Goal: Task Accomplishment & Management: Manage account settings

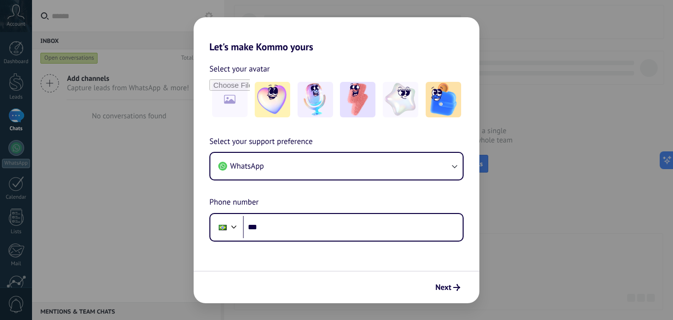
click at [545, 269] on div "Let's make Kommo yours Select your avatar Select your support preference WhatsA…" at bounding box center [336, 160] width 673 height 320
click at [280, 108] on img at bounding box center [272, 99] width 35 height 35
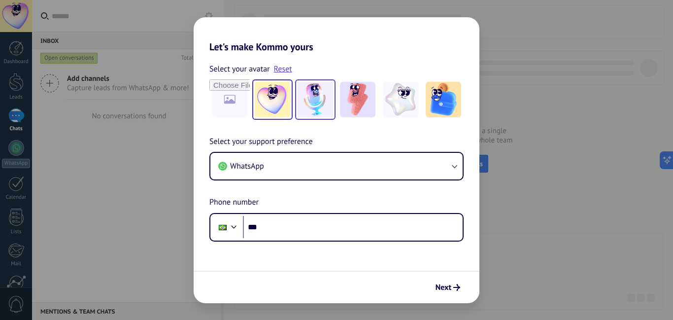
click at [311, 102] on img at bounding box center [315, 99] width 35 height 35
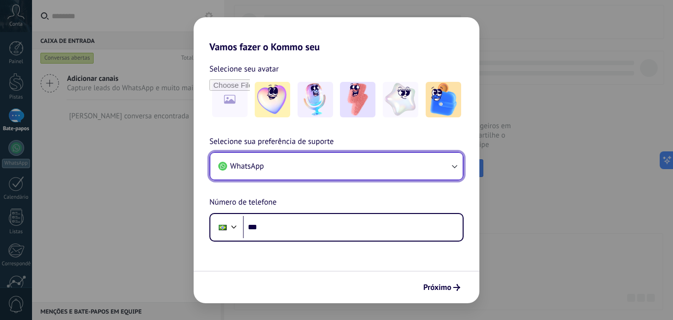
click at [452, 163] on icon "button" at bounding box center [455, 166] width 10 height 10
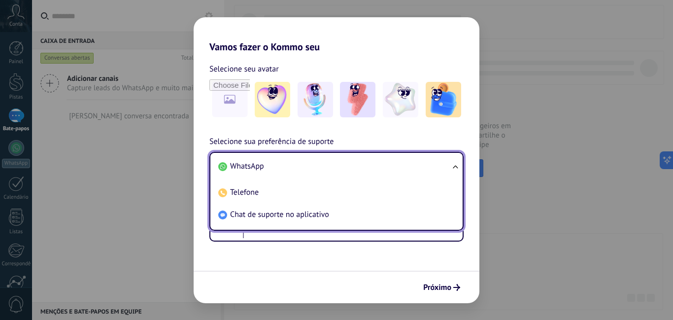
click at [452, 163] on ul "WhatsApp Telefone Chat de suporte no aplicativo" at bounding box center [337, 191] width 254 height 79
click at [454, 170] on ul "WhatsApp Telefone Chat de suporte no aplicativo" at bounding box center [337, 191] width 254 height 79
click at [456, 168] on ul "WhatsApp Telefone Chat de suporte no aplicativo" at bounding box center [337, 191] width 254 height 79
click at [454, 163] on ul "WhatsApp Telefone Chat de suporte no aplicativo" at bounding box center [337, 191] width 254 height 79
click at [351, 155] on li "WhatsApp" at bounding box center [334, 166] width 241 height 22
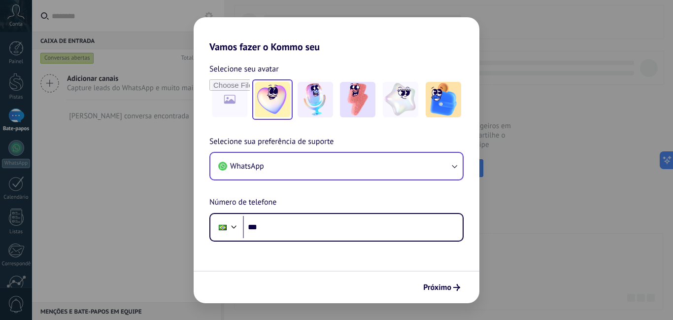
click at [272, 101] on img at bounding box center [272, 99] width 35 height 35
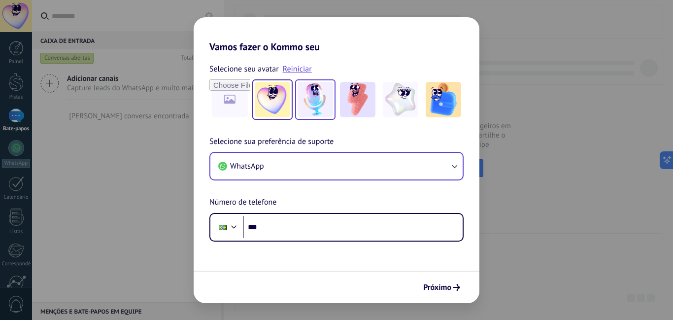
click at [313, 108] on img at bounding box center [315, 99] width 35 height 35
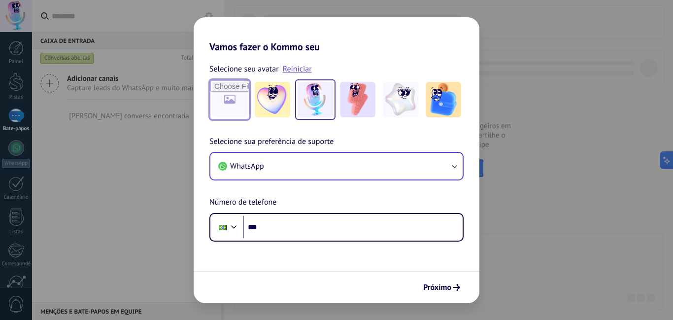
click at [242, 102] on input "file" at bounding box center [230, 99] width 38 height 38
type input "**********"
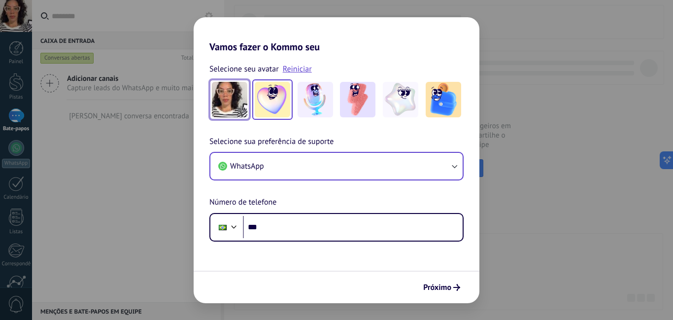
click at [271, 104] on img at bounding box center [272, 99] width 35 height 35
click at [236, 108] on img at bounding box center [229, 99] width 35 height 35
click at [432, 287] on font "Próximo" at bounding box center [437, 287] width 28 height 10
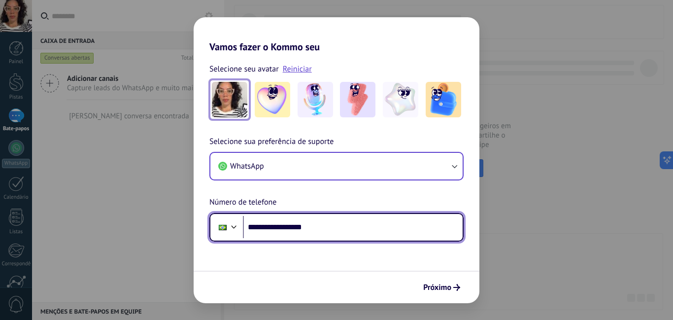
drag, startPoint x: 280, startPoint y: 231, endPoint x: 347, endPoint y: 241, distance: 68.3
click at [347, 241] on div "**********" at bounding box center [337, 227] width 254 height 29
click at [357, 224] on input "**********" at bounding box center [353, 227] width 220 height 23
type input "**********"
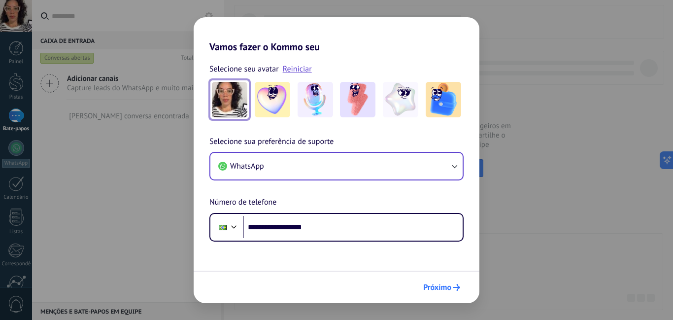
click at [429, 288] on font "Próximo" at bounding box center [437, 287] width 28 height 10
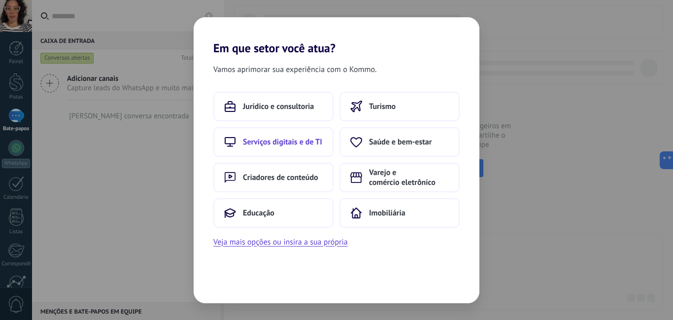
click at [310, 139] on font "Serviços digitais e de TI" at bounding box center [282, 142] width 79 height 10
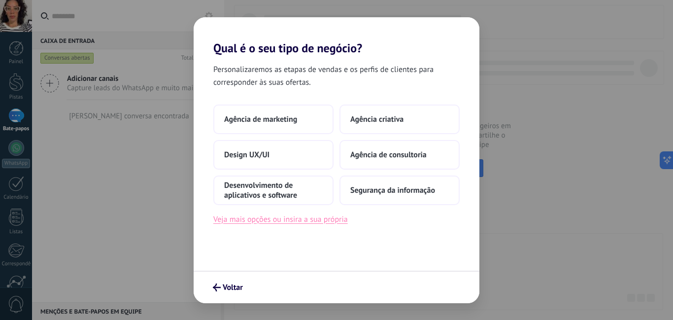
click at [328, 220] on font "Veja mais opções ou insira a sua própria" at bounding box center [280, 219] width 135 height 10
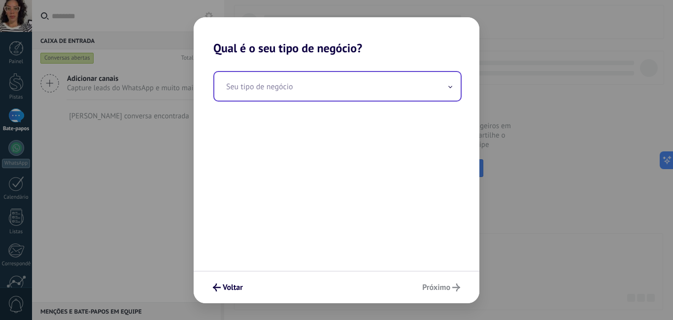
click at [329, 88] on input "text" at bounding box center [337, 86] width 246 height 29
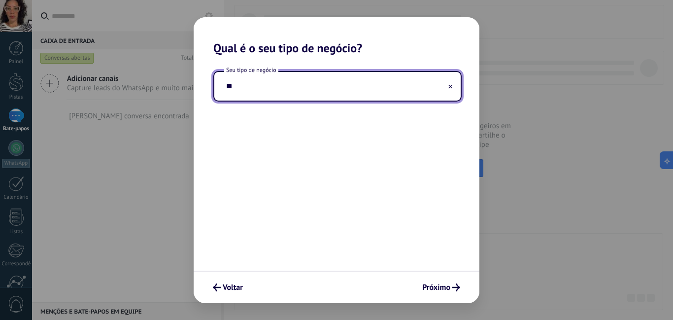
type input "*"
type input "**********"
click at [425, 289] on font "Próximo" at bounding box center [436, 287] width 28 height 10
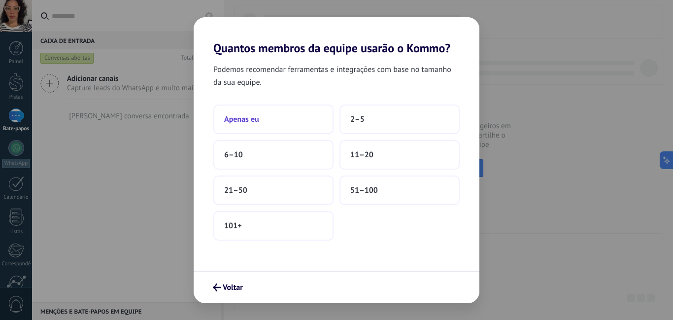
click at [299, 119] on button "Apenas eu" at bounding box center [273, 120] width 120 height 30
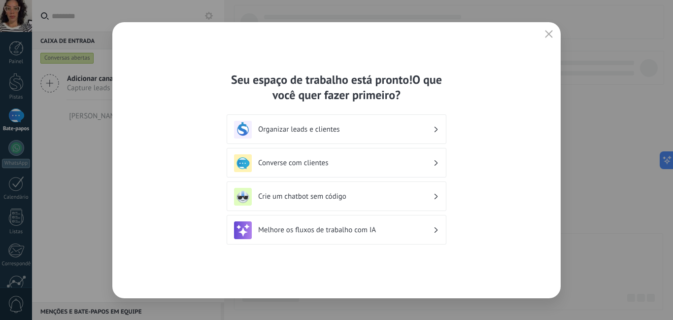
click at [552, 32] on icon "button" at bounding box center [549, 34] width 8 height 8
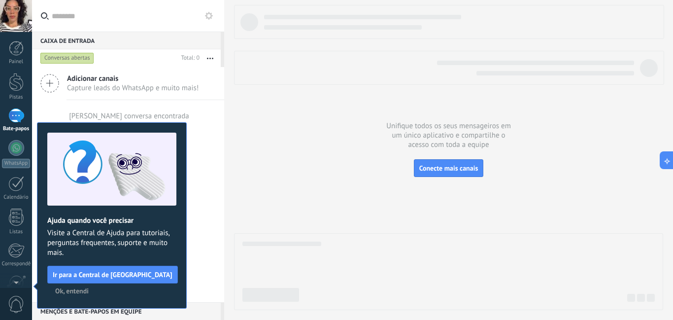
click at [72, 289] on font "Ok, entendi" at bounding box center [72, 290] width 34 height 9
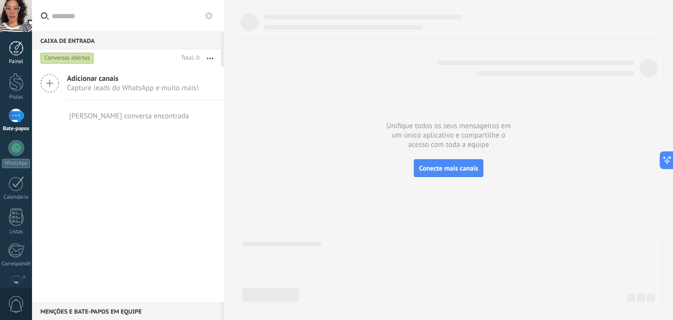
click at [19, 47] on div at bounding box center [16, 48] width 15 height 15
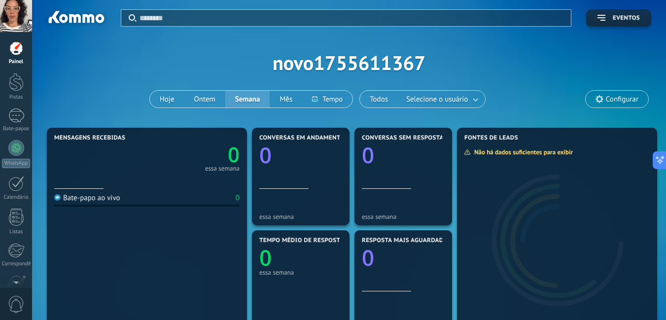
click at [21, 25] on div at bounding box center [16, 16] width 32 height 32
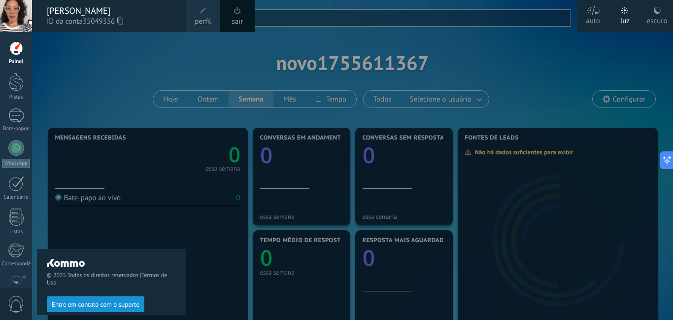
click at [208, 17] on font "perfil" at bounding box center [203, 21] width 16 height 9
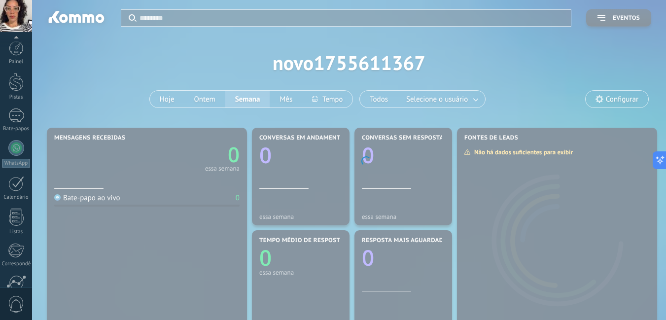
scroll to position [97, 0]
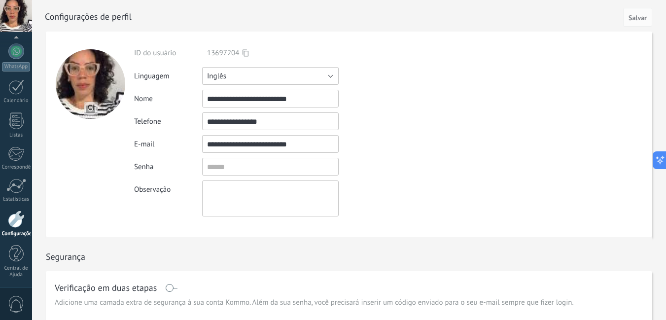
click at [328, 78] on button "Inglês" at bounding box center [270, 76] width 137 height 18
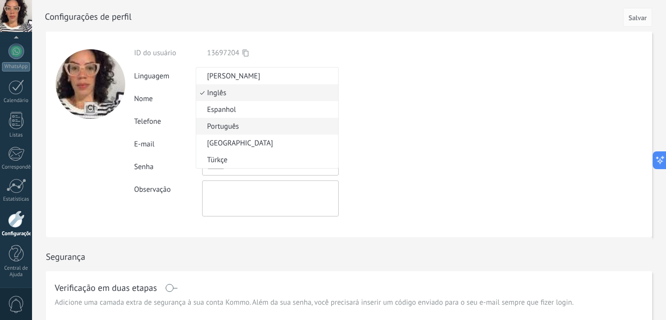
click at [296, 124] on span "Português" at bounding box center [265, 126] width 139 height 9
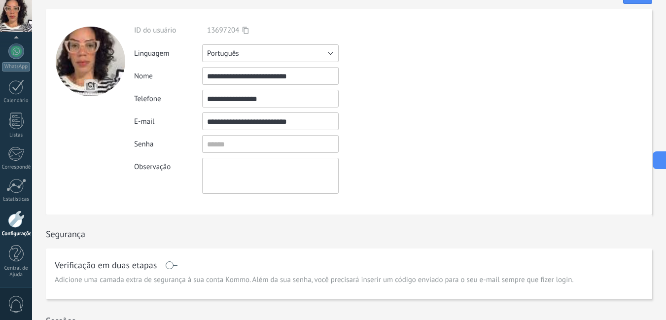
scroll to position [0, 0]
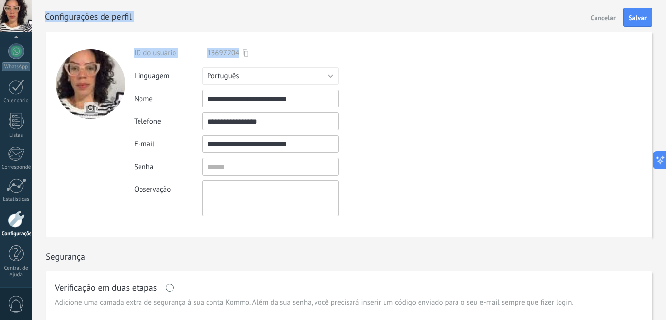
click at [640, 18] on font "Salvar" at bounding box center [638, 17] width 18 height 9
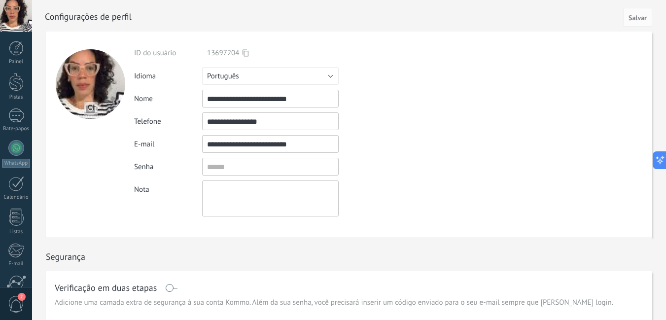
click at [509, 185] on form "ID do usuário 13697204 Entrar via Idioma Russo" at bounding box center [349, 135] width 606 height 206
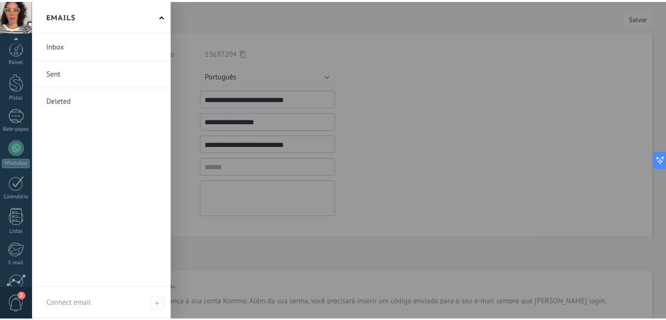
scroll to position [90, 0]
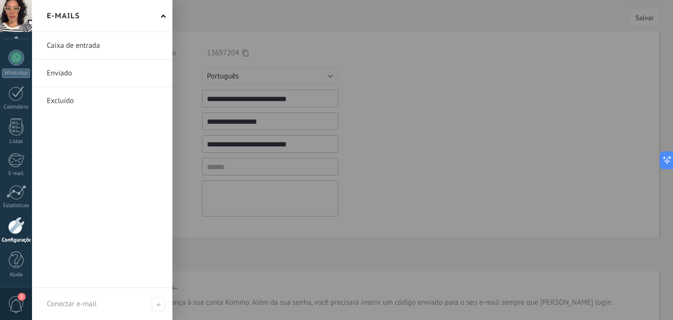
click at [20, 297] on font "2" at bounding box center [21, 296] width 3 height 6
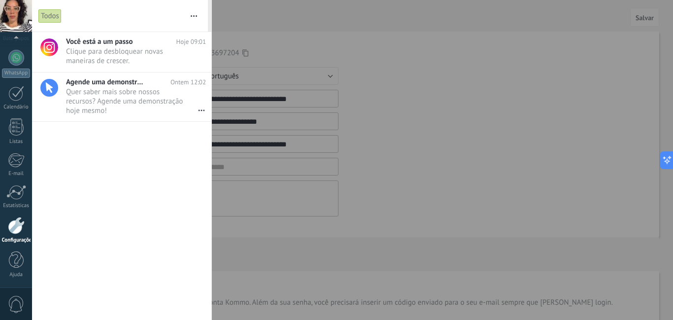
click at [386, 165] on div at bounding box center [336, 160] width 673 height 320
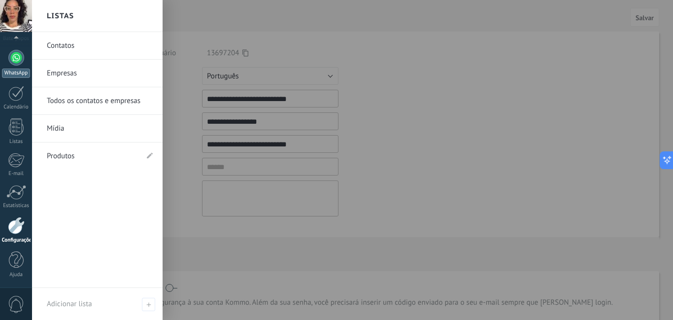
click at [18, 60] on div at bounding box center [16, 58] width 16 height 16
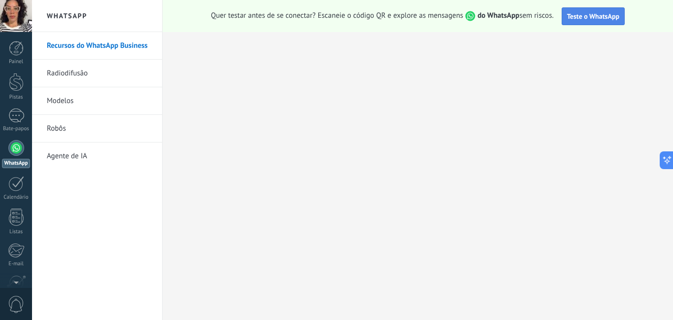
click at [596, 14] on font "Teste o WhatsApp" at bounding box center [593, 16] width 52 height 9
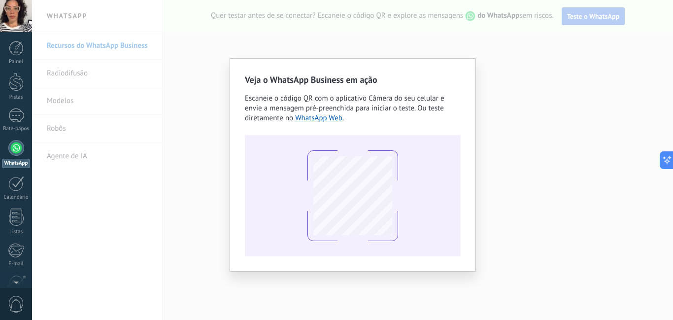
click at [562, 7] on button "Teste o WhatsApp" at bounding box center [593, 16] width 63 height 18
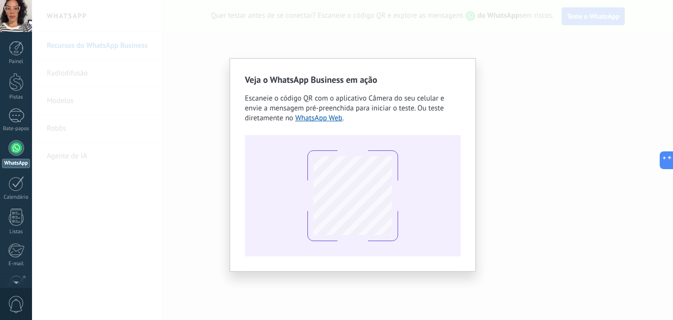
click at [562, 7] on button "Teste o WhatsApp" at bounding box center [593, 16] width 63 height 18
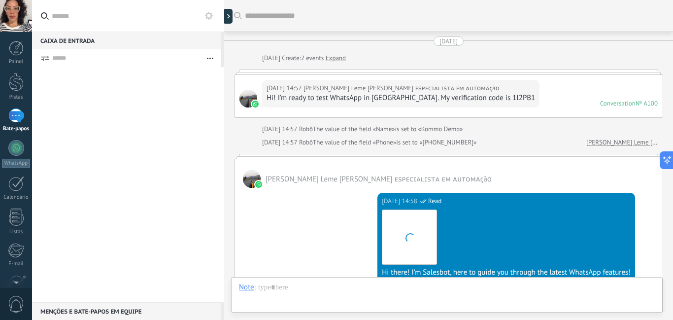
scroll to position [333, 0]
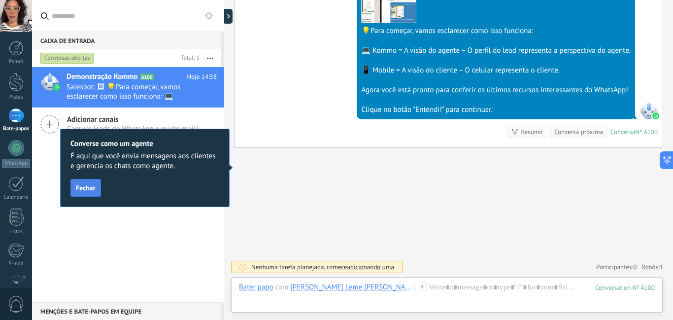
click at [93, 186] on font "Fechar" at bounding box center [86, 187] width 20 height 9
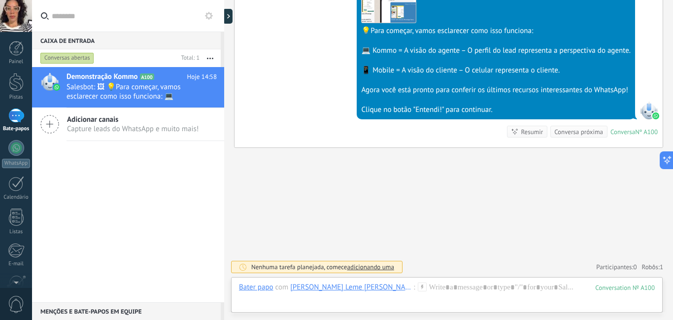
click at [224, 14] on div at bounding box center [224, 160] width 0 height 320
click at [232, 19] on div at bounding box center [230, 16] width 15 height 15
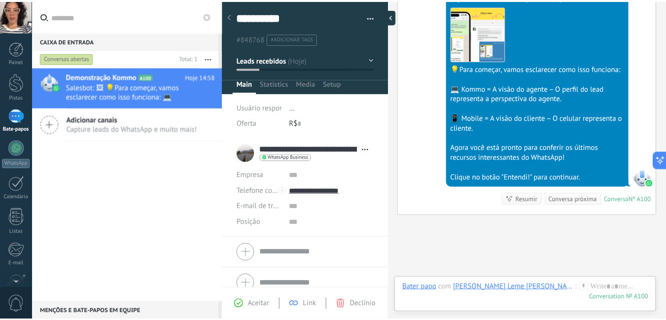
scroll to position [15, 0]
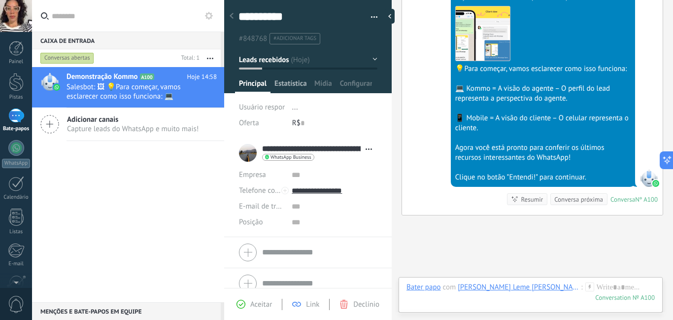
click at [283, 83] on font "Estatísticas" at bounding box center [292, 83] width 35 height 9
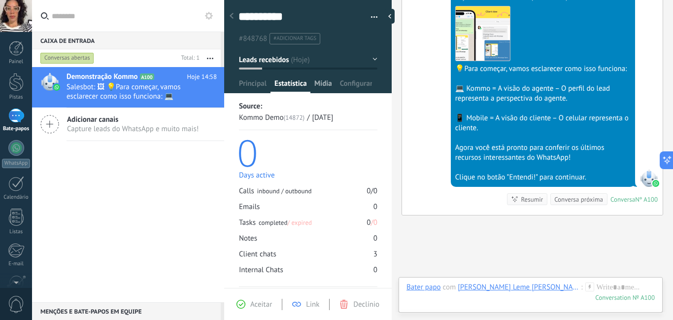
click at [323, 79] on font "Mídia" at bounding box center [324, 83] width 18 height 9
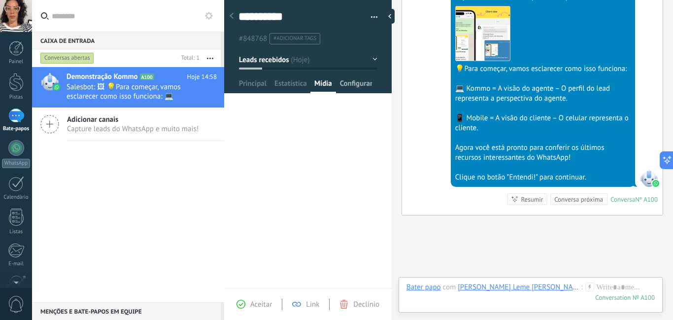
click at [357, 85] on font "Configurar" at bounding box center [356, 83] width 33 height 9
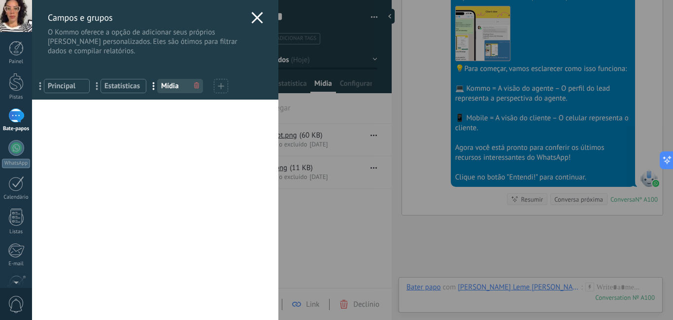
click at [254, 18] on use at bounding box center [256, 17] width 11 height 11
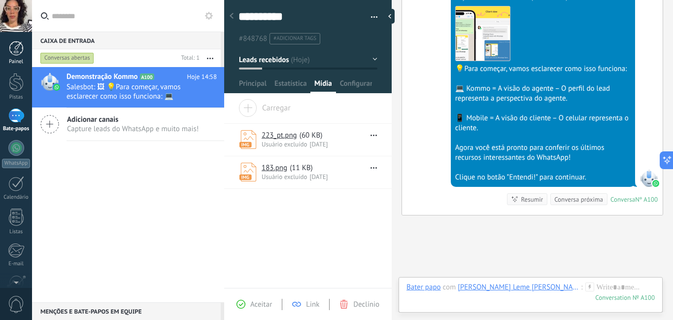
click at [14, 50] on div at bounding box center [16, 48] width 15 height 15
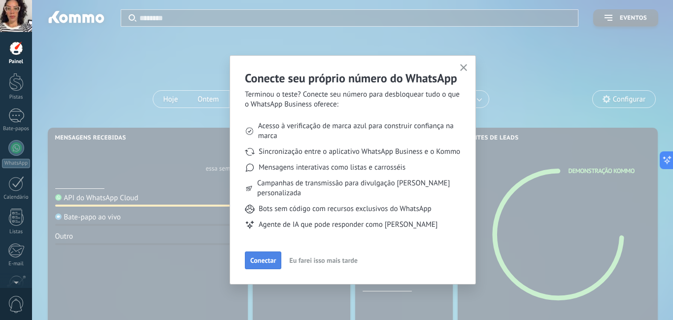
click at [270, 258] on font "Conectar" at bounding box center [263, 260] width 26 height 9
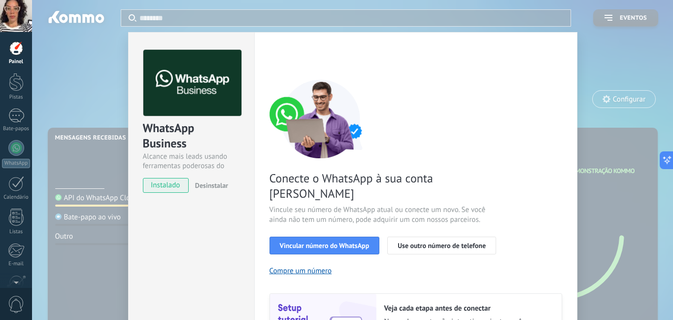
click at [78, 86] on div "WhatsApp Business Alcance mais leads usando ferramentas poderosas do WhatsApp i…" at bounding box center [352, 160] width 641 height 320
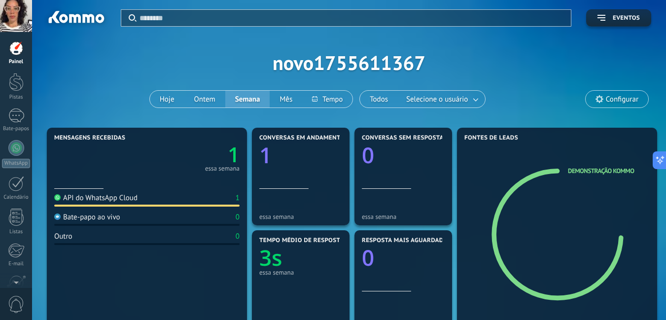
click at [95, 105] on div "Aplicar Eventos novo1755611367 Hoje Ontem Semana Mês Todos Selecione o usuário …" at bounding box center [349, 62] width 604 height 125
click at [19, 21] on div at bounding box center [16, 16] width 32 height 32
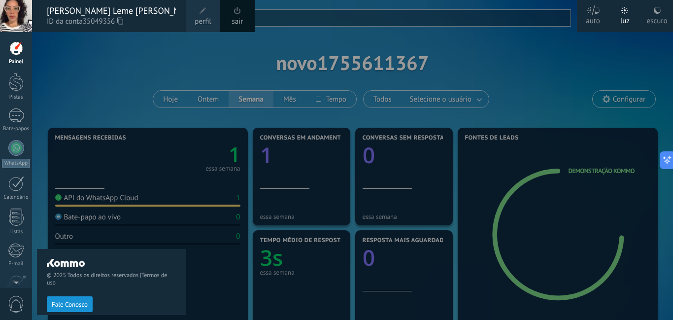
click at [78, 80] on div "© 2025 Todos os direitos reservados | Termos de uso Fale Conosco" at bounding box center [111, 176] width 149 height 288
click at [101, 81] on div "© 2025 Todos os direitos reservados | Termos de uso Fale Conosco" at bounding box center [111, 176] width 149 height 288
click at [131, 66] on div "© 2025 Todos os direitos reservados | Termos de uso Fale Conosco" at bounding box center [111, 176] width 149 height 288
click at [10, 87] on div at bounding box center [16, 82] width 15 height 18
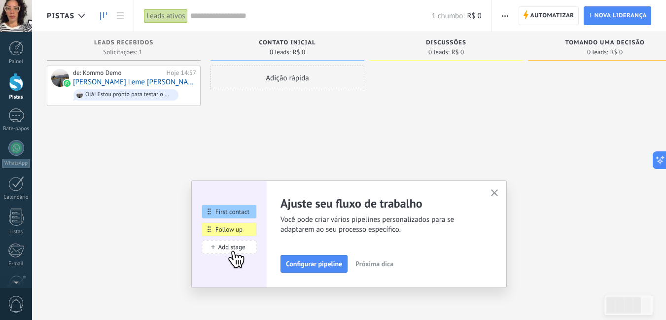
click at [497, 192] on use "button" at bounding box center [494, 192] width 7 height 7
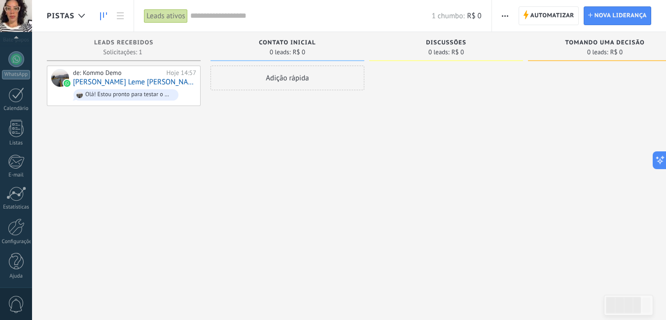
scroll to position [90, 0]
click at [20, 234] on div at bounding box center [16, 225] width 17 height 17
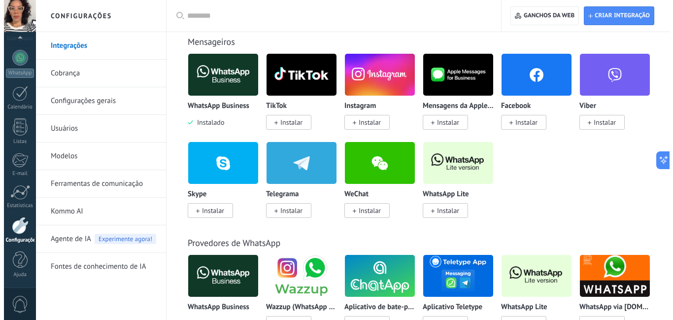
scroll to position [183, 0]
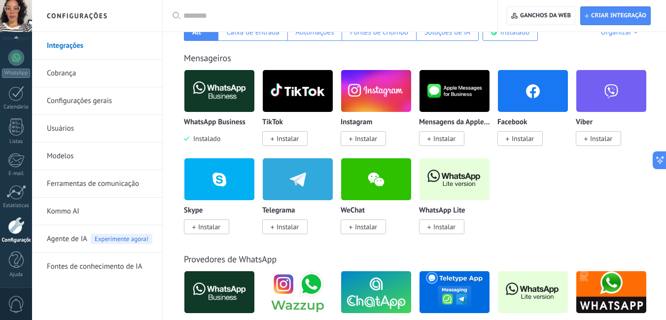
click at [448, 180] on img at bounding box center [455, 179] width 70 height 48
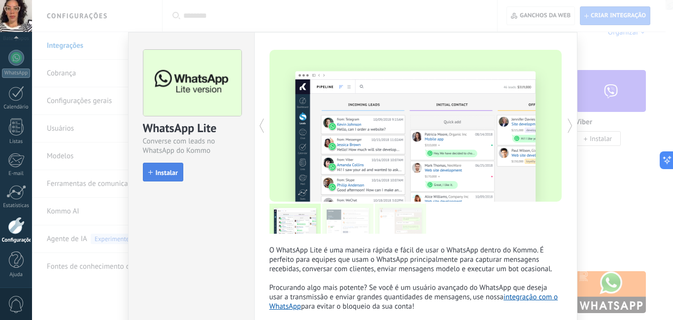
click at [165, 172] on font "Instalar" at bounding box center [167, 172] width 22 height 9
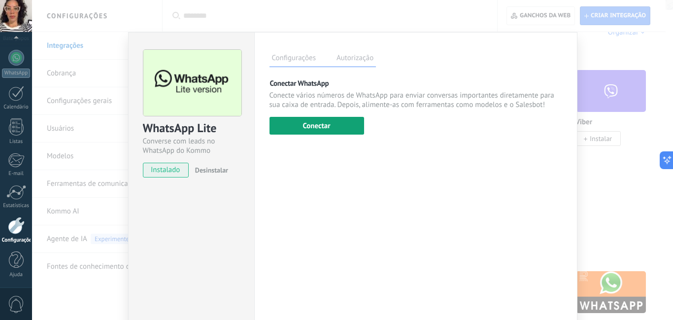
click at [313, 128] on font "Conectar" at bounding box center [317, 125] width 28 height 9
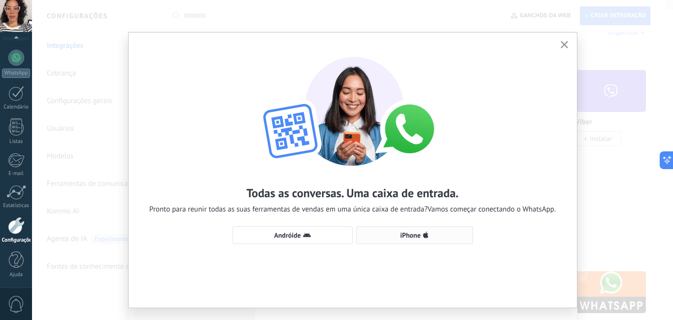
click at [402, 237] on font "iPhone" at bounding box center [410, 235] width 21 height 9
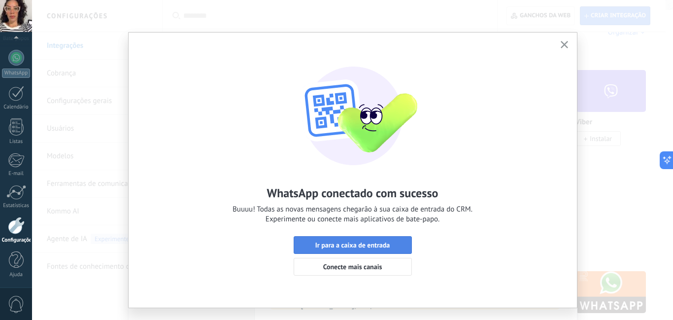
click at [351, 247] on font "Ir para a caixa de entrada" at bounding box center [353, 245] width 75 height 9
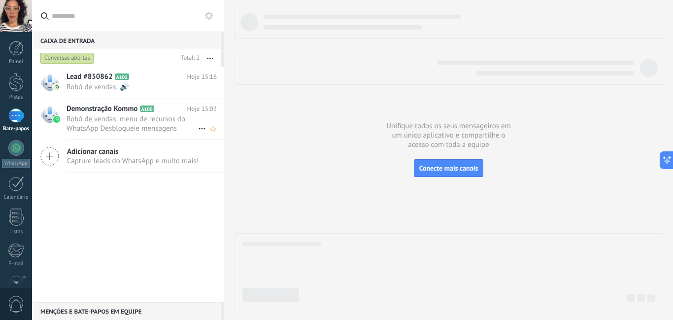
click at [168, 124] on font "Robô de vendas: menu de recursos do WhatsApp Desbloqueie mensagens aprimoradas …" at bounding box center [127, 137] width 120 height 47
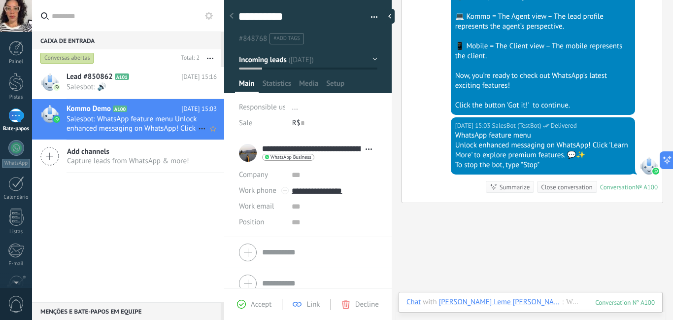
scroll to position [15, 0]
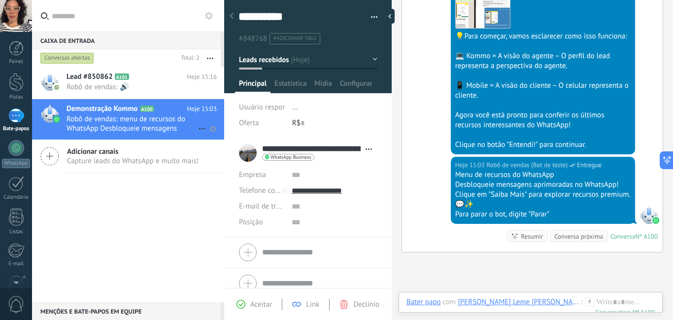
scroll to position [386, 0]
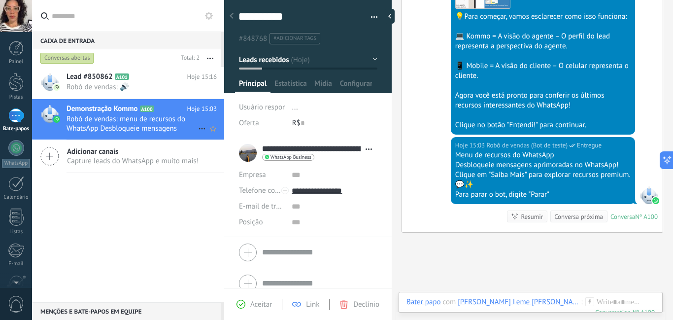
click at [197, 127] on icon at bounding box center [202, 129] width 12 height 12
click at [207, 135] on icon at bounding box center [205, 133] width 7 height 7
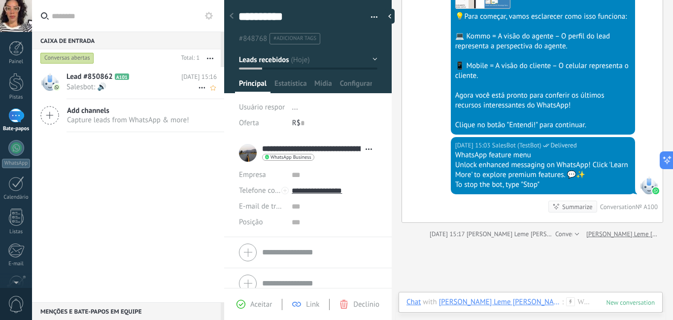
scroll to position [402, 0]
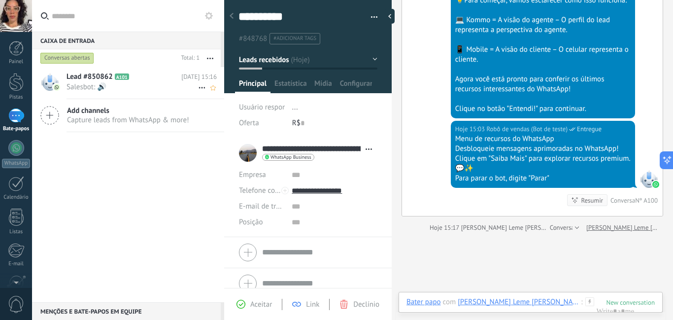
click at [162, 87] on span "Salesbot: 🔊" at bounding box center [133, 86] width 132 height 9
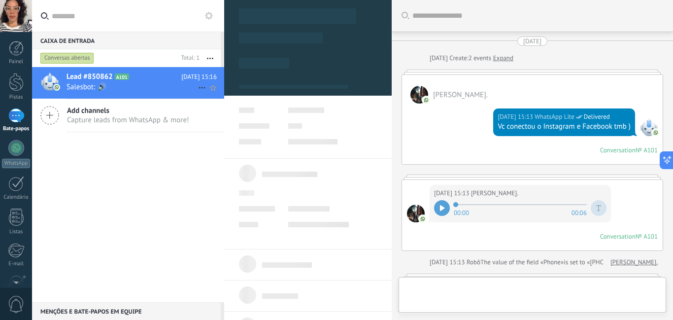
type textarea "**********"
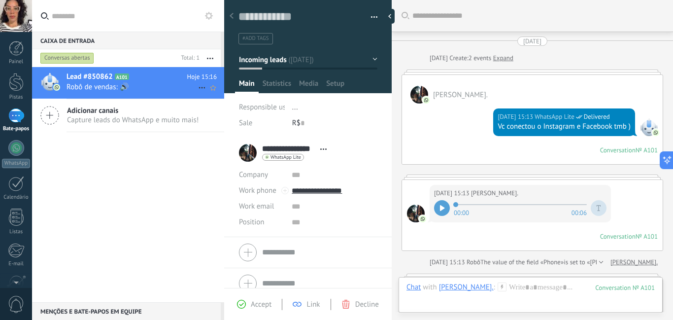
scroll to position [392, 0]
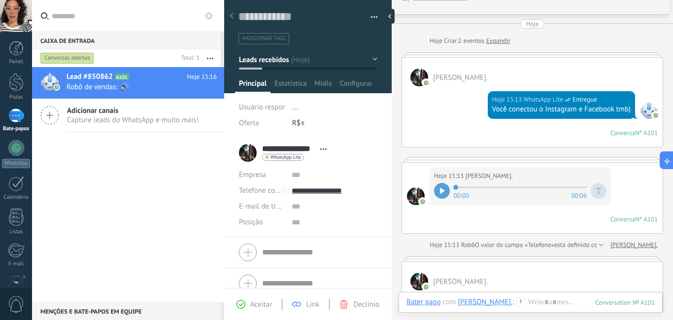
scroll to position [0, 0]
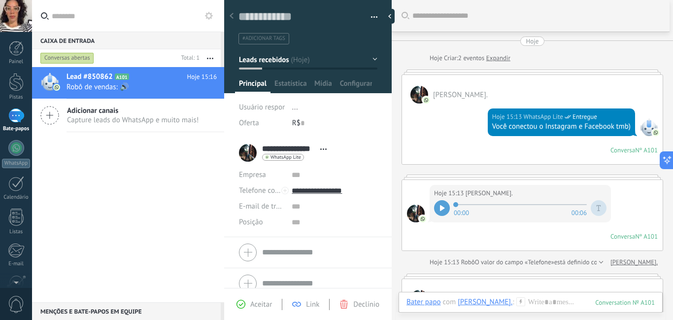
click at [111, 175] on div "Lead #850862 A101 Hoje 15:16 Robô de vendas: 🔊 Adicionar canais Capture leads d…" at bounding box center [128, 184] width 192 height 235
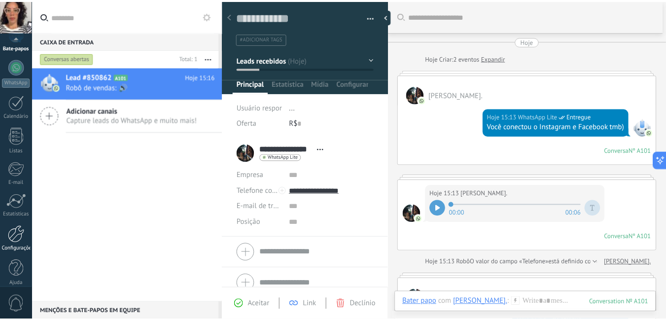
scroll to position [90, 0]
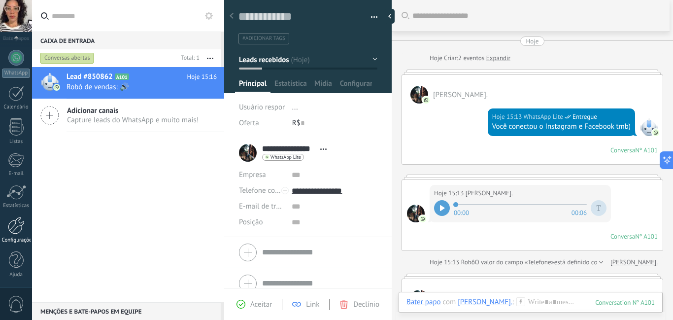
click at [16, 237] on font "Configurações" at bounding box center [18, 240] width 33 height 7
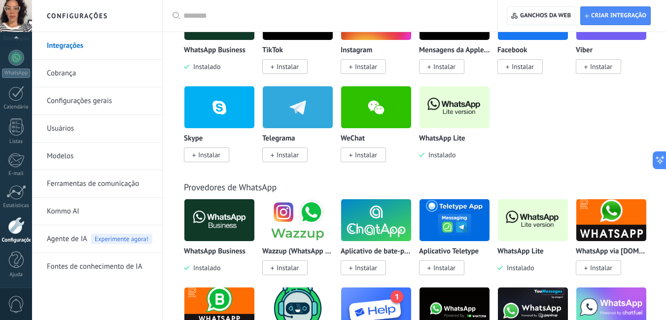
scroll to position [246, 0]
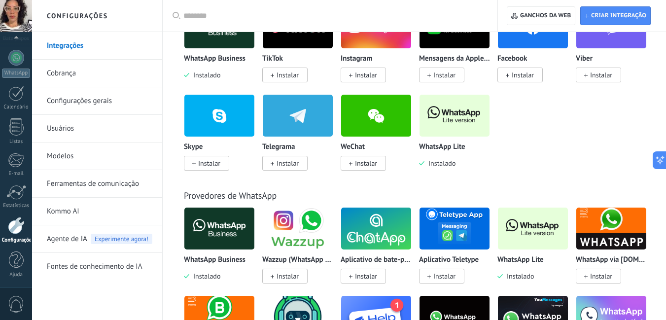
click at [459, 115] on img at bounding box center [455, 116] width 70 height 48
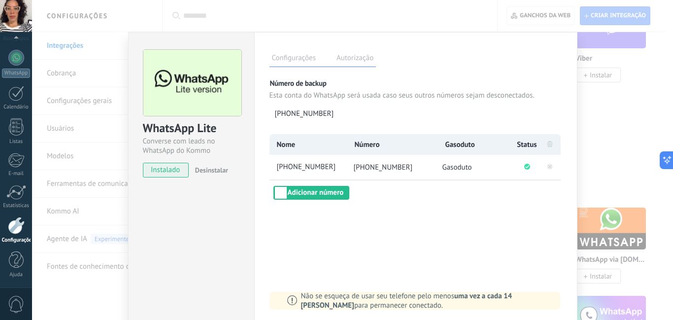
click at [356, 61] on font "Autorização" at bounding box center [355, 57] width 37 height 9
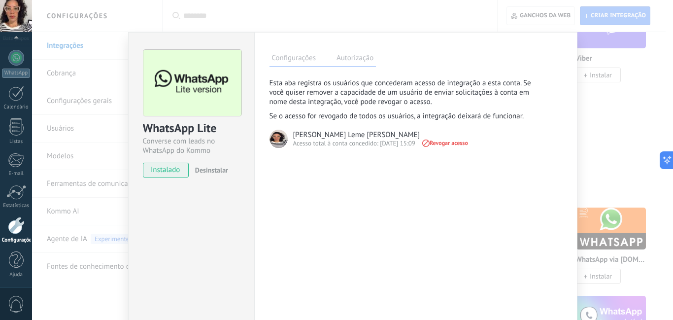
click at [301, 54] on font "Configurações" at bounding box center [294, 57] width 44 height 9
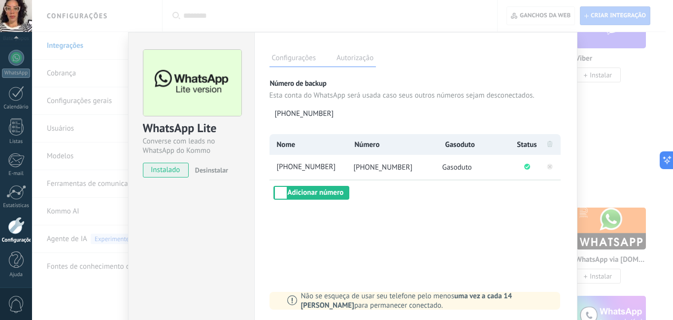
click at [611, 139] on div "WhatsApp Lite Converse com leads no WhatsApp do Kommo gratuitamente instalado D…" at bounding box center [352, 160] width 641 height 320
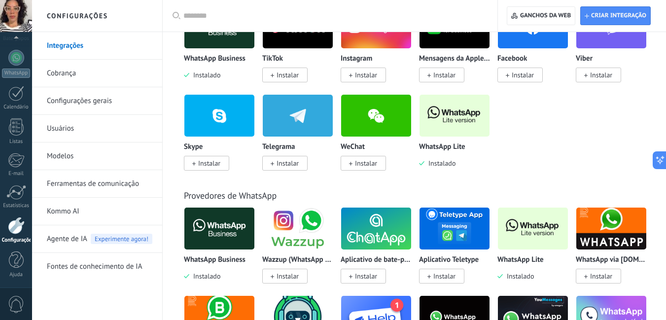
click at [78, 101] on font "Configurações gerais" at bounding box center [79, 100] width 65 height 9
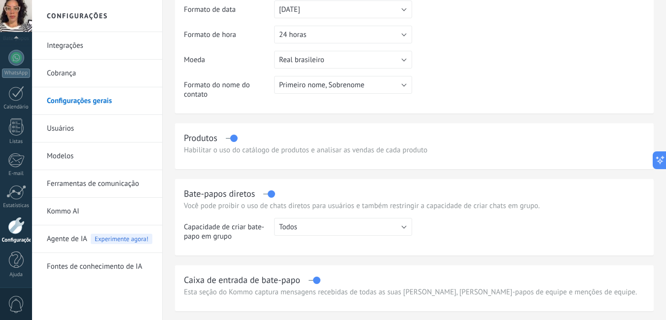
scroll to position [172, 0]
click at [63, 126] on font "Usuários" at bounding box center [60, 128] width 27 height 9
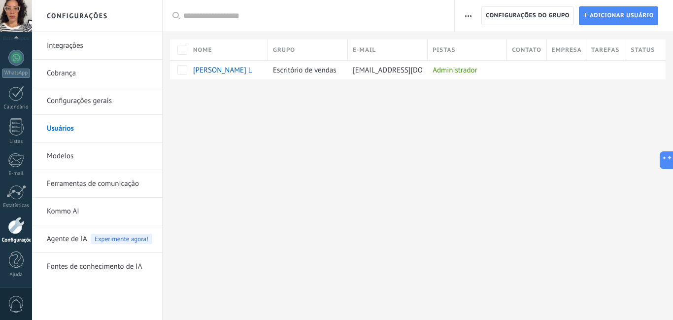
click at [68, 154] on font "Modelos" at bounding box center [60, 155] width 27 height 9
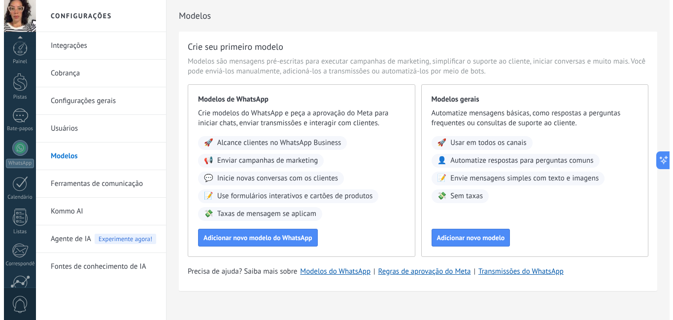
scroll to position [97, 0]
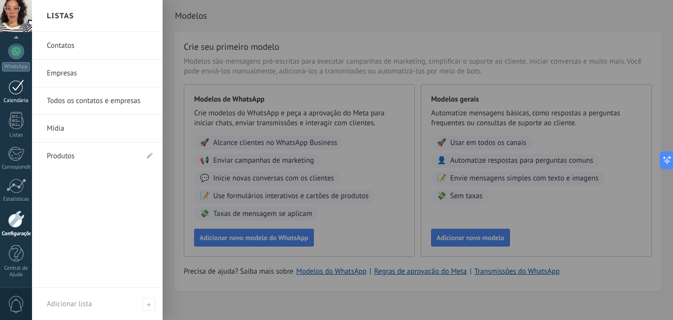
click at [15, 88] on div at bounding box center [16, 86] width 16 height 15
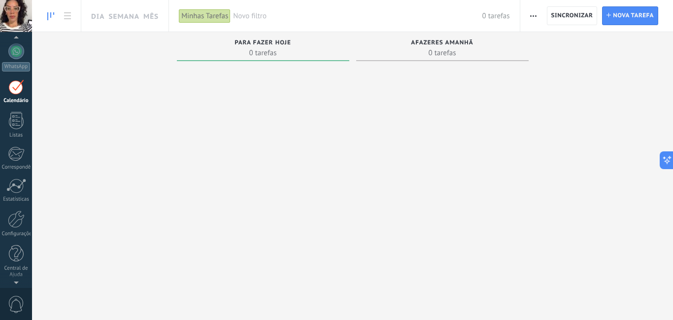
scroll to position [29, 0]
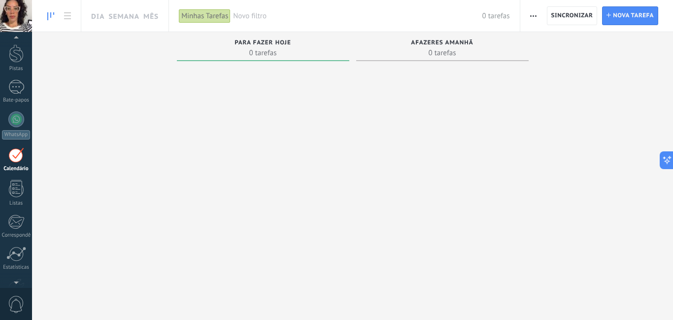
click at [530, 14] on span "button" at bounding box center [533, 15] width 6 height 19
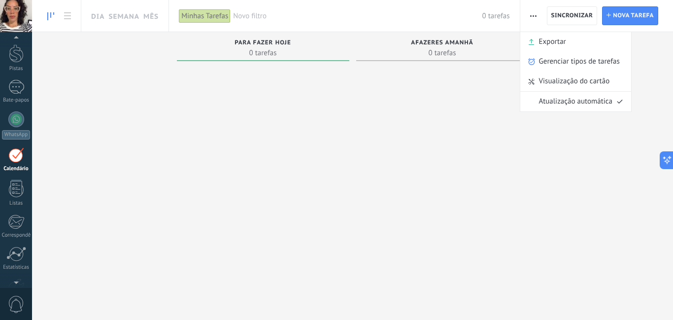
click at [531, 15] on use "button" at bounding box center [533, 15] width 6 height 1
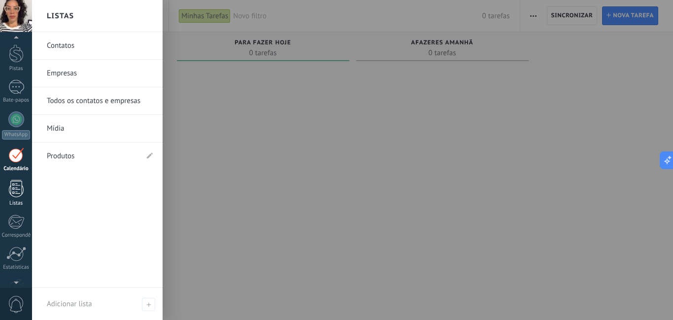
click at [9, 195] on div at bounding box center [16, 188] width 15 height 17
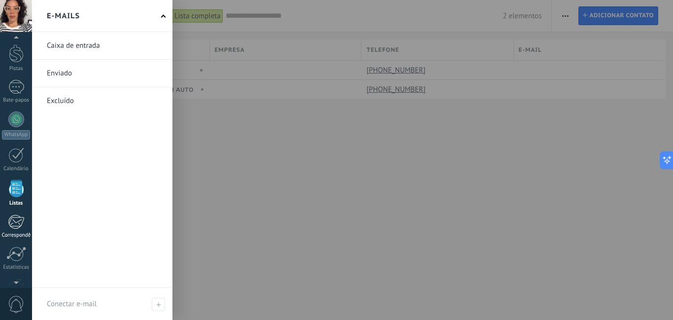
click at [17, 219] on div at bounding box center [16, 221] width 16 height 15
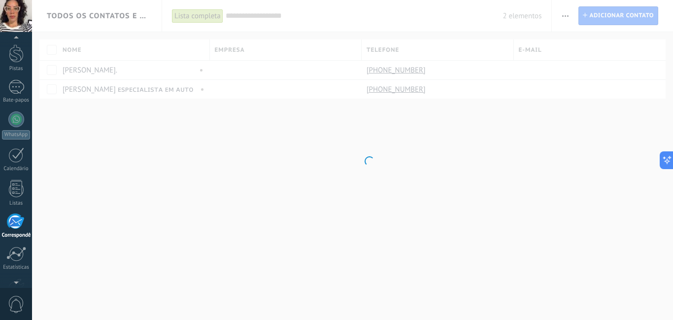
scroll to position [96, 0]
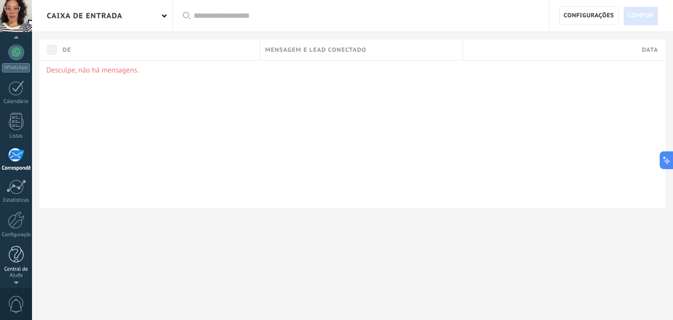
click at [19, 257] on div at bounding box center [16, 254] width 15 height 17
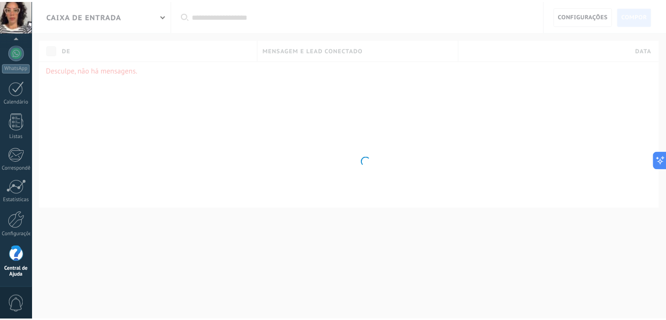
scroll to position [97, 0]
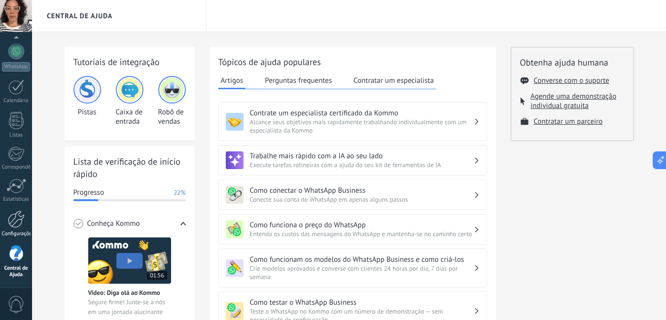
click at [15, 224] on div at bounding box center [16, 219] width 17 height 17
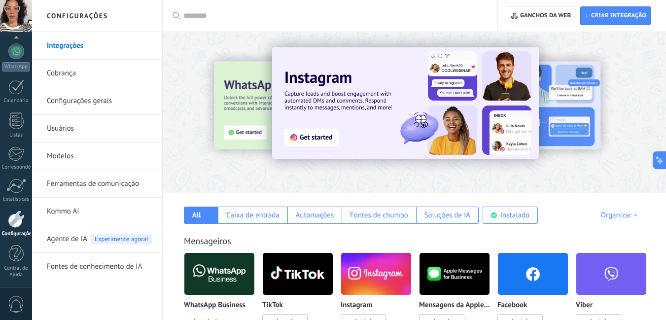
click at [15, 224] on div at bounding box center [16, 219] width 17 height 17
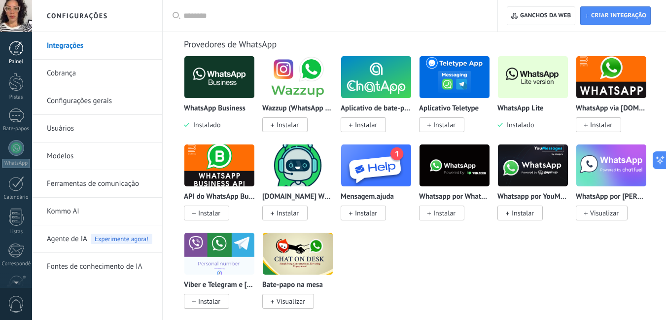
click at [16, 47] on div at bounding box center [16, 48] width 15 height 15
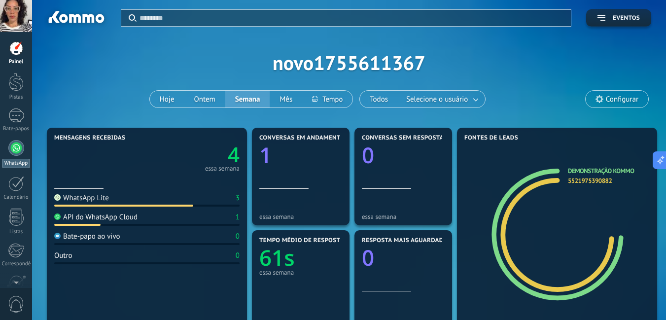
click at [13, 150] on div at bounding box center [16, 148] width 16 height 16
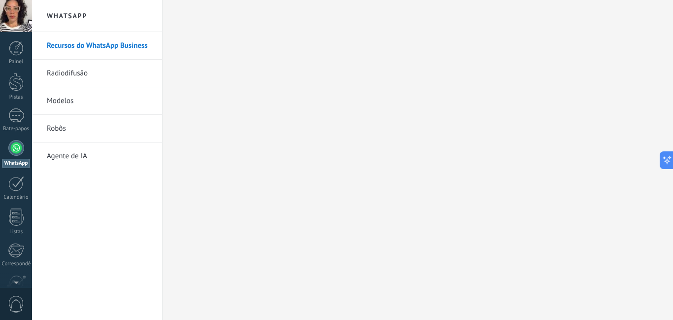
click at [84, 73] on font "Radiodifusão" at bounding box center [67, 73] width 41 height 9
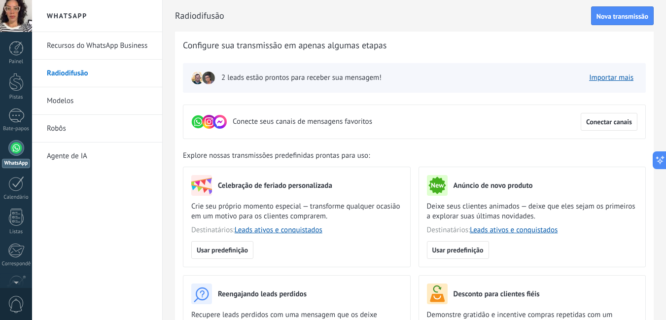
click at [69, 97] on font "Modelos" at bounding box center [60, 100] width 27 height 9
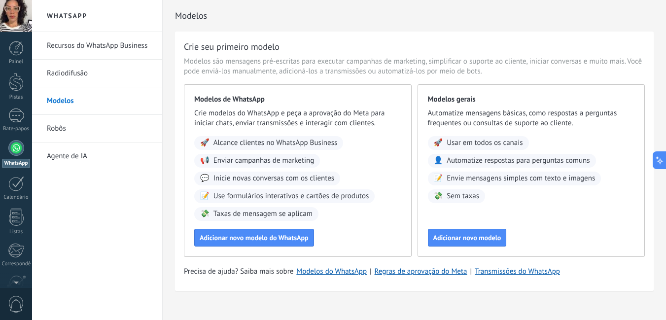
click at [66, 128] on font "Robôs" at bounding box center [56, 128] width 19 height 9
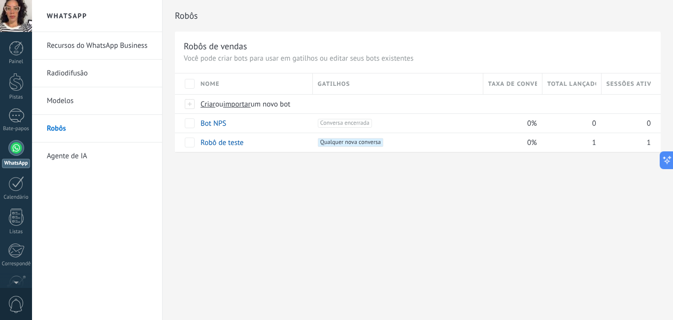
click at [65, 155] on font "Agente de IA" at bounding box center [67, 155] width 40 height 9
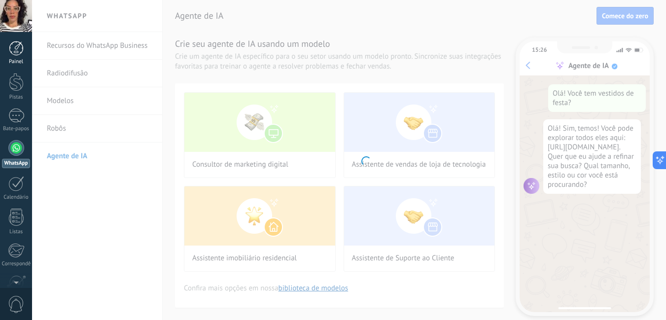
click at [21, 53] on div at bounding box center [16, 48] width 15 height 15
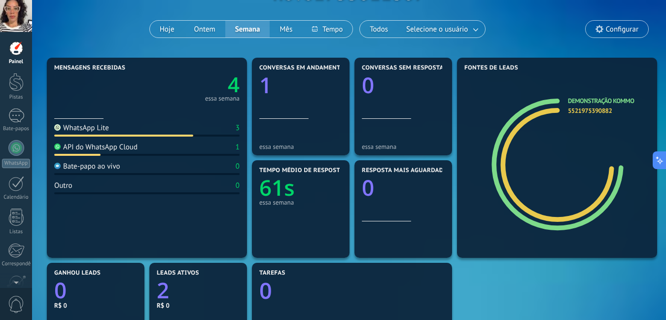
scroll to position [69, 0]
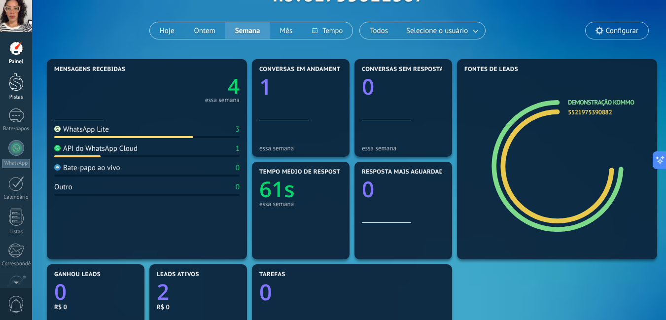
click at [16, 78] on div at bounding box center [16, 82] width 15 height 18
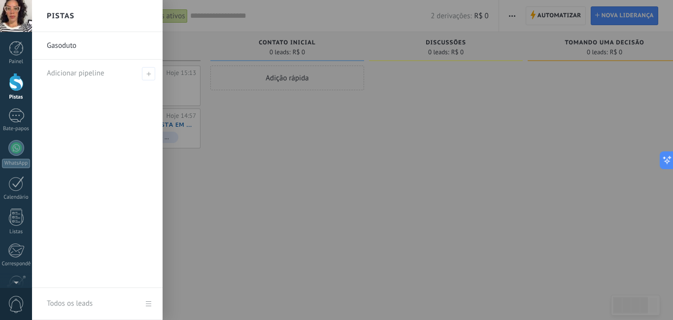
click at [90, 45] on link "Gasoduto" at bounding box center [100, 46] width 106 height 28
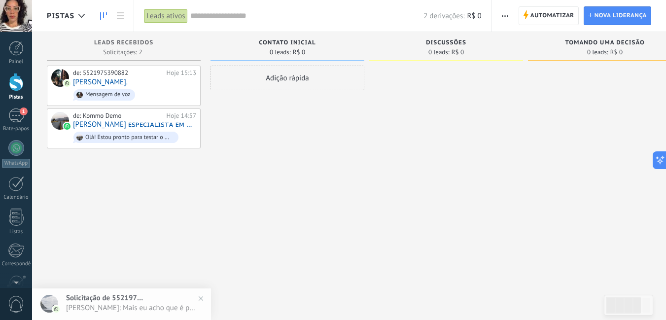
click at [15, 84] on div at bounding box center [16, 82] width 15 height 18
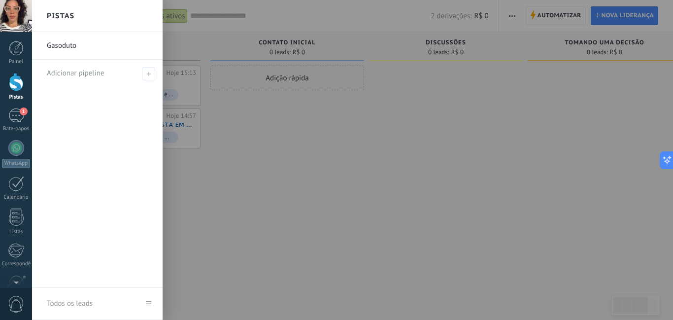
click at [95, 40] on link "Gasoduto" at bounding box center [100, 46] width 106 height 28
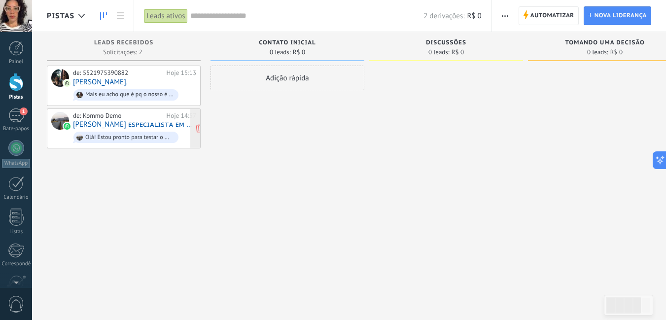
click at [156, 123] on font "Angélica Paes Leme Teixeira ᴇꜱᴘᴇᴄɪᴀʟɪꜱᴛᴀ ᴇᴍ ᴀᴜᴛᴏᴍᴀçãᴏ" at bounding box center [149, 124] width 152 height 9
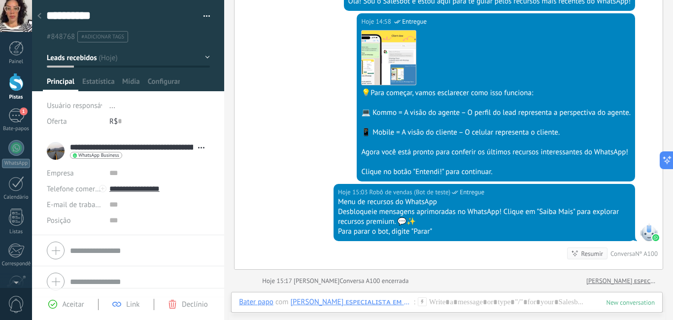
scroll to position [270, 0]
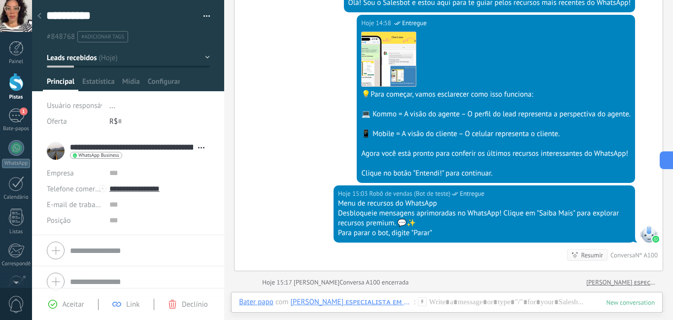
drag, startPoint x: 673, startPoint y: 166, endPoint x: 673, endPoint y: 184, distance: 18.2
click at [666, 0] on div "Pistas Leads ativos Aplicar 2 derivações: R$ 0 Leads ativos Minhas pistas Ganho…" at bounding box center [352, 0] width 641 height 0
click at [41, 13] on icon at bounding box center [39, 16] width 4 height 6
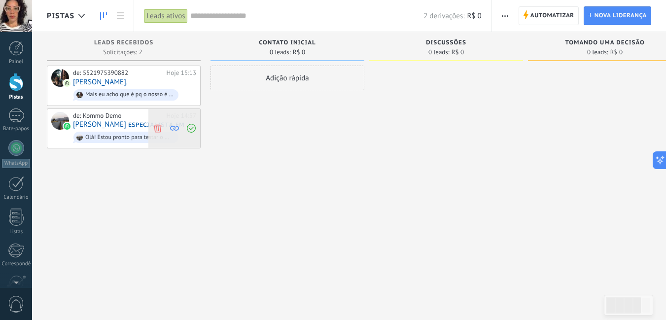
click at [157, 125] on icon at bounding box center [157, 128] width 9 height 9
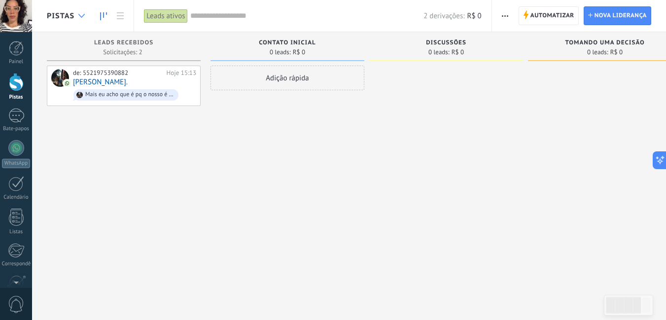
click at [77, 16] on div at bounding box center [81, 15] width 16 height 19
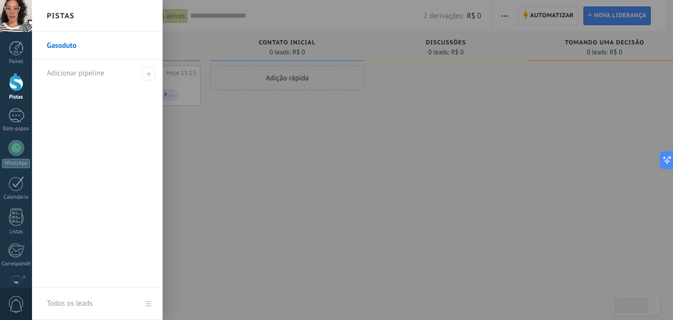
click at [212, 135] on div at bounding box center [368, 160] width 673 height 320
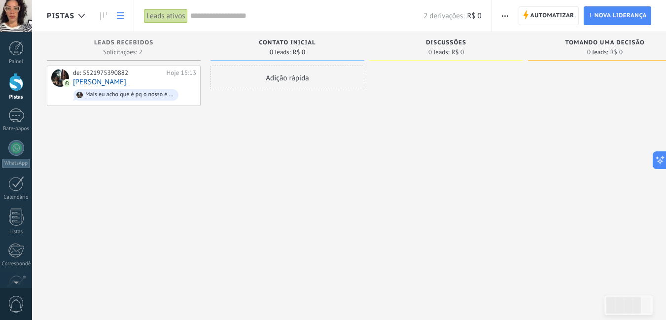
click at [117, 16] on icon at bounding box center [120, 15] width 7 height 7
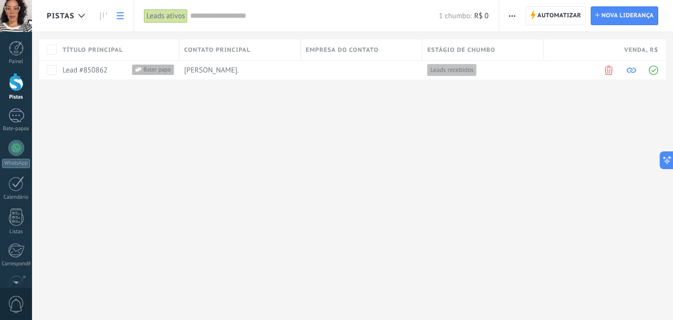
click at [513, 17] on span "button" at bounding box center [512, 15] width 6 height 19
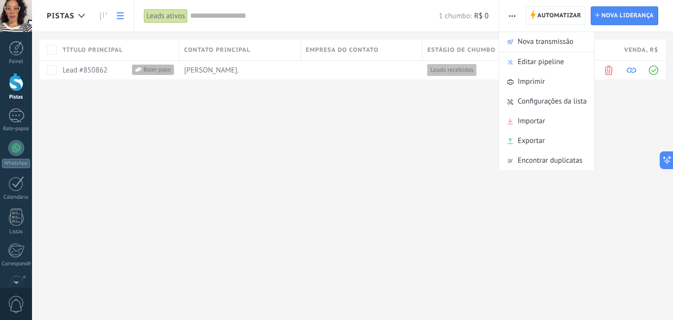
click at [14, 84] on div at bounding box center [16, 82] width 15 height 18
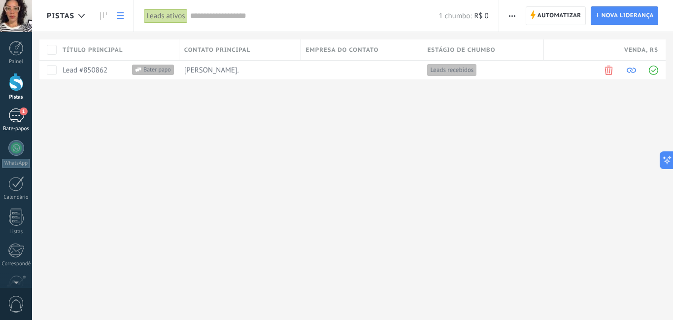
click at [16, 116] on div "1" at bounding box center [16, 115] width 16 height 14
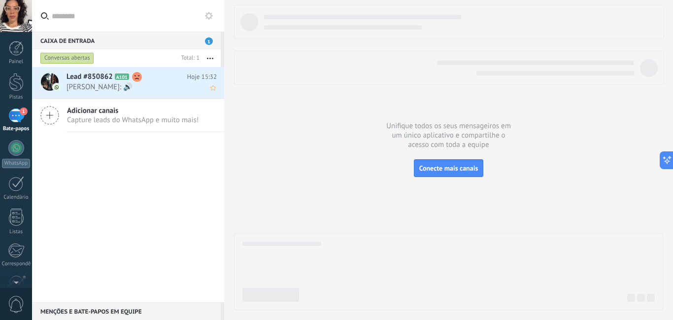
click at [108, 81] on font "Lead #850862" at bounding box center [90, 76] width 46 height 9
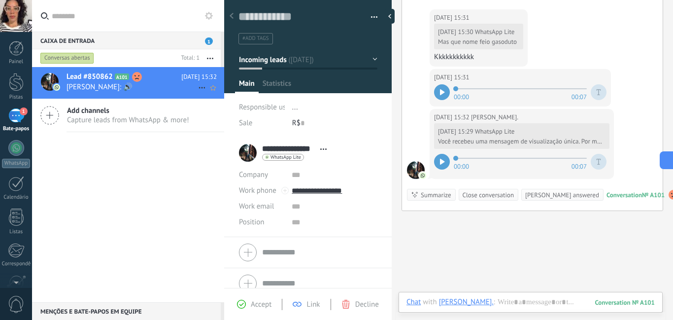
scroll to position [630, 0]
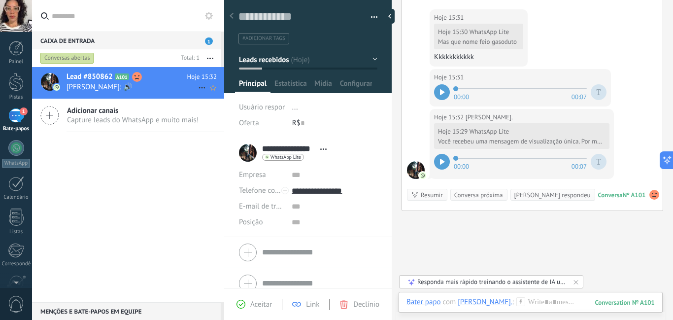
click at [252, 302] on font "Aceitar" at bounding box center [261, 304] width 22 height 9
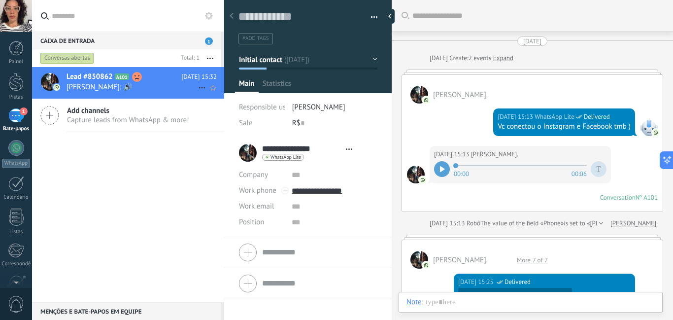
type textarea "**********"
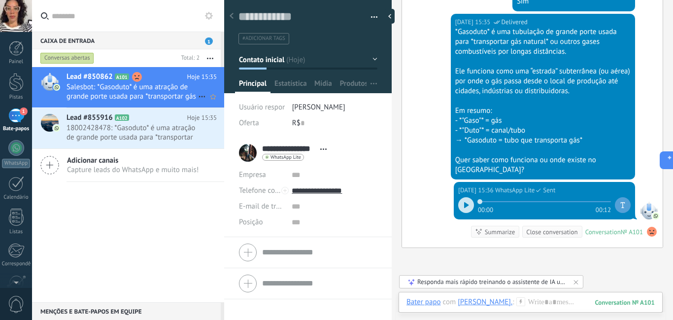
scroll to position [1001, 0]
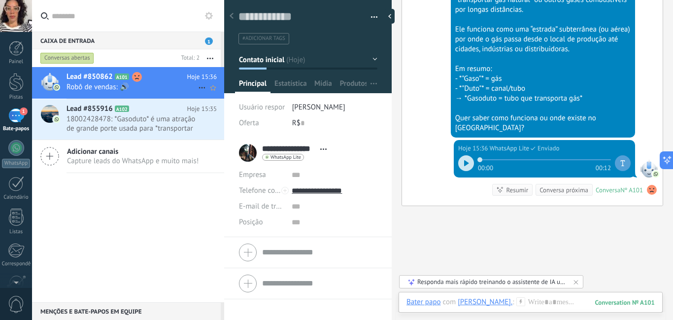
click at [247, 155] on div "**********" at bounding box center [285, 153] width 93 height 25
click at [368, 60] on button "Contato inicial" at bounding box center [308, 60] width 139 height 18
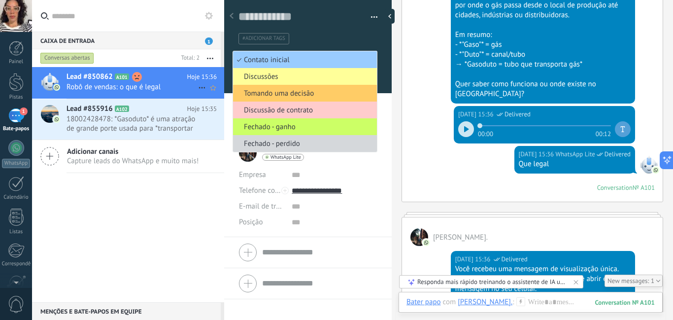
scroll to position [1067, 0]
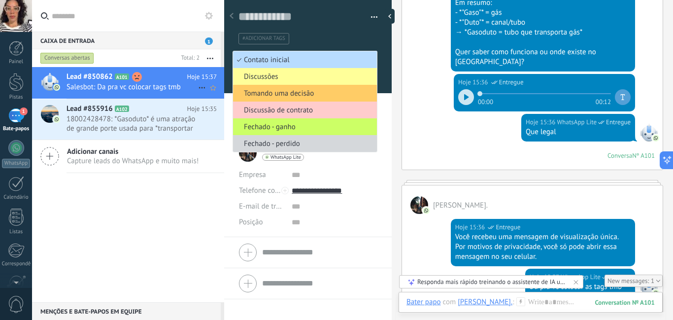
click at [364, 59] on span "Contato inicial" at bounding box center [303, 59] width 141 height 9
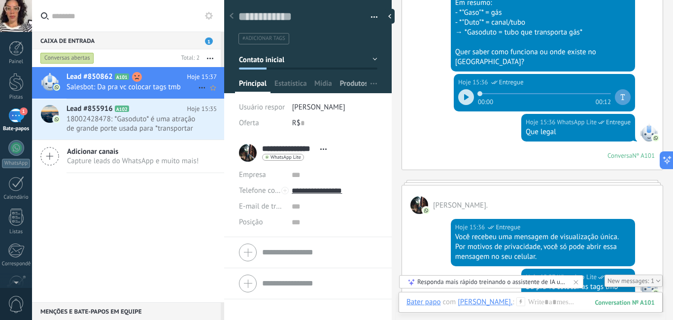
click at [350, 81] on font "Produtos" at bounding box center [354, 83] width 28 height 9
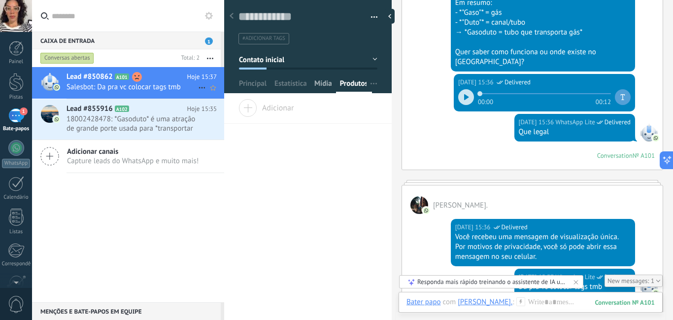
click at [324, 81] on font "Mídia" at bounding box center [324, 83] width 18 height 9
click at [295, 82] on font "Estatísticas" at bounding box center [292, 83] width 35 height 9
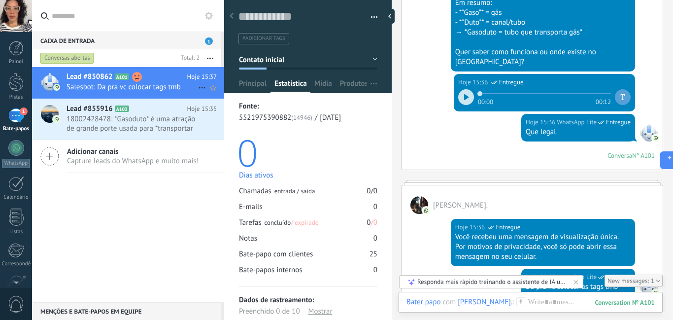
click at [257, 79] on font "Principal" at bounding box center [253, 83] width 28 height 9
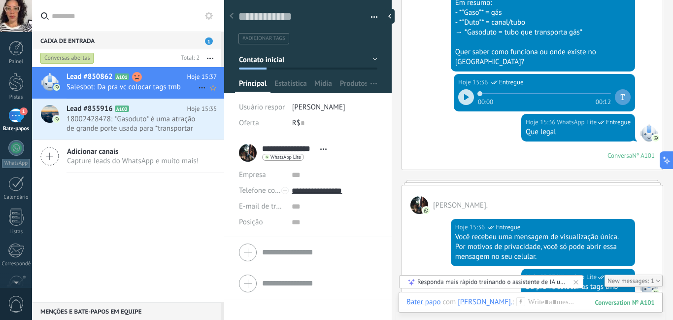
click at [371, 18] on span "button" at bounding box center [374, 19] width 7 height 2
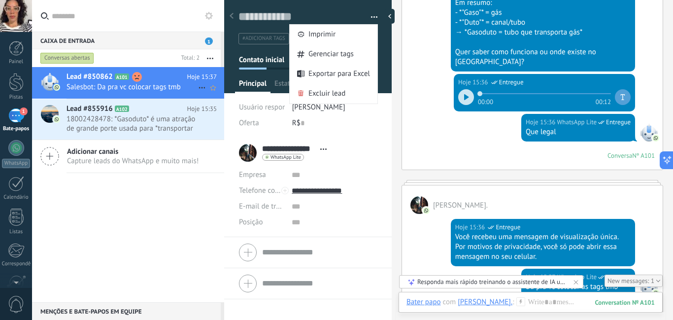
click at [371, 18] on span "button" at bounding box center [374, 19] width 7 height 2
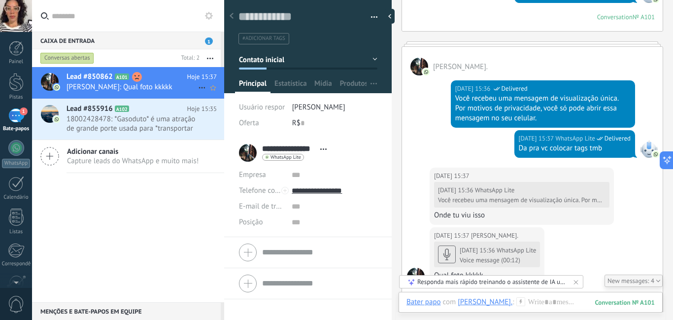
scroll to position [1273, 0]
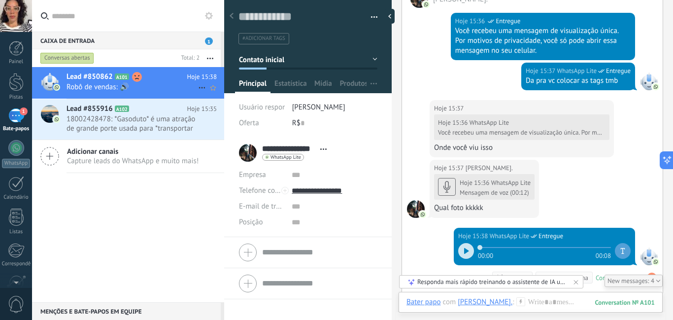
click at [371, 58] on button "Contato inicial" at bounding box center [308, 60] width 139 height 18
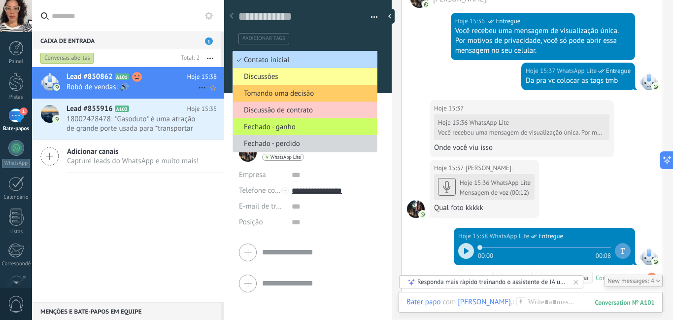
click at [372, 57] on li "Contato inicial" at bounding box center [305, 59] width 144 height 17
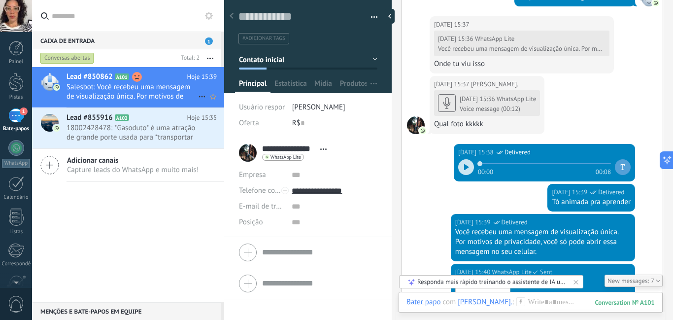
scroll to position [1460, 0]
